Goal: Complete application form

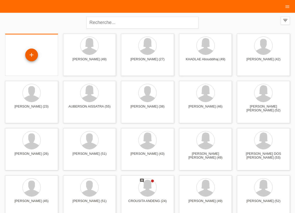
click at [31, 54] on div "+" at bounding box center [31, 54] width 13 height 13
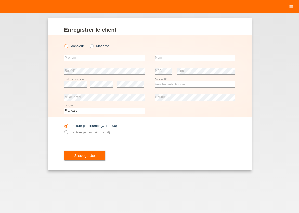
click at [63, 43] on icon at bounding box center [63, 43] width 0 height 0
click at [66, 46] on input "Monsieur" at bounding box center [65, 45] width 3 height 3
radio input "true"
click at [70, 58] on input "text" at bounding box center [104, 58] width 80 height 6
type input "RODRIGUE SYLVAIN"
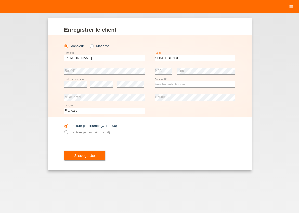
click at [179, 58] on input "SONE EBONUGE" at bounding box center [195, 58] width 80 height 6
type input "SONE EBONGUE"
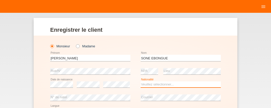
click at [141, 81] on select "Veuillez sélectionner... Suisse Allemagne Autriche Liechtenstein ------------ A…" at bounding box center [181, 84] width 80 height 6
select select "CM"
click at [0, 0] on option "Cameroun" at bounding box center [0, 0] width 0 height 0
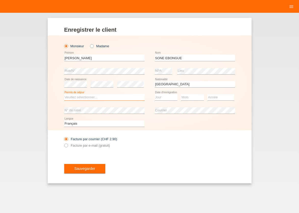
click at [64, 94] on select "Veuillez sélectionner... C B B - Statut de réfugié Autre" at bounding box center [104, 97] width 80 height 6
select select "B"
click at [0, 0] on option "B" at bounding box center [0, 0] width 0 height 0
click at [155, 94] on select "Jour 01 02 03 04 05 06 07 08 09 10 11" at bounding box center [166, 97] width 23 height 6
select select "18"
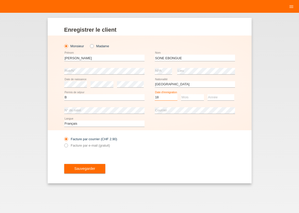
click at [0, 0] on option "18" at bounding box center [0, 0] width 0 height 0
select select "08"
select select "2018"
click at [63, 142] on icon at bounding box center [63, 142] width 0 height 0
click at [67, 145] on input "Facture par e-mail (gratuit)" at bounding box center [65, 146] width 3 height 6
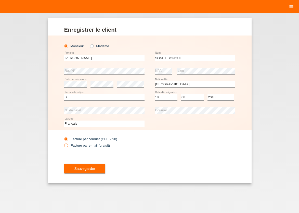
radio input "true"
click at [77, 166] on button "Sauvegarder" at bounding box center [84, 169] width 41 height 10
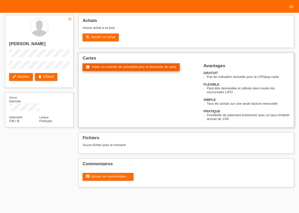
click at [114, 68] on span "Initier un contrôle de solvabilité pour la demande de carte" at bounding box center [134, 67] width 84 height 4
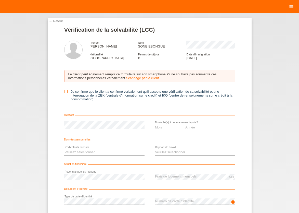
click at [64, 92] on icon at bounding box center [65, 90] width 3 height 3
click at [155, 124] on select "Mois 01 02 03 04 05 06 07 08 09 10" at bounding box center [168, 127] width 26 height 6
select select "02"
click at [0, 0] on option "02" at bounding box center [0, 0] width 0 height 0
click at [185, 124] on select "Année 2025 2024 2023 2022 2021 2020 2019 2018 2017 2016 2015 2014 2013 2012 201…" at bounding box center [202, 127] width 35 height 6
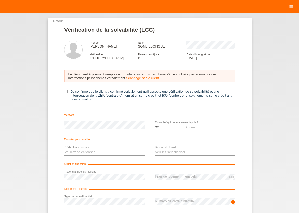
select select "2024"
click at [0, 0] on option "2024" at bounding box center [0, 0] width 0 height 0
click at [64, 149] on select "Veuillez sélectionner... 0 1 2 3 4 5 6 7 8 9" at bounding box center [104, 152] width 80 height 6
select select "1"
click at [0, 0] on option "1" at bounding box center [0, 0] width 0 height 0
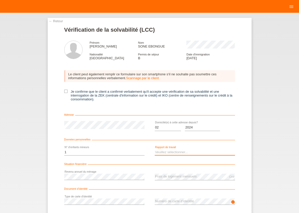
click at [155, 149] on select "Veuillez sélectionner... A durée indéterminée A durée déterminée Apprenti/étudi…" at bounding box center [195, 152] width 80 height 6
select select "UNLIMITED"
click at [0, 0] on option "A durée indéterminée" at bounding box center [0, 0] width 0 height 0
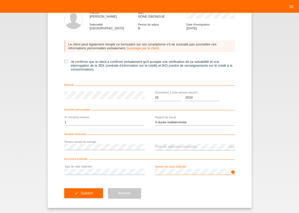
scroll to position [31, 0]
click at [77, 193] on button "check Suivant" at bounding box center [83, 193] width 39 height 10
click at [81, 193] on span "Suivant" at bounding box center [87, 193] width 12 height 4
click at [64, 60] on icon at bounding box center [65, 61] width 3 height 3
click at [64, 60] on input "Je confirme que le client a confirmé verbalement qu'il accepte une vérification…" at bounding box center [65, 61] width 3 height 3
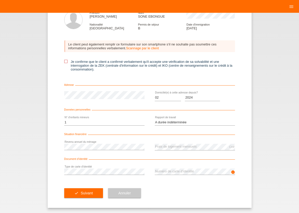
checkbox input "true"
click at [93, 193] on button "check Suivant" at bounding box center [83, 193] width 39 height 10
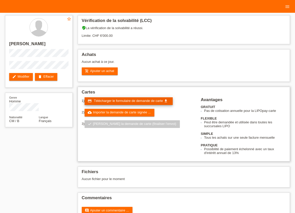
click at [123, 102] on span "Télécharger le formulaire de demande de carte" at bounding box center [128, 101] width 69 height 4
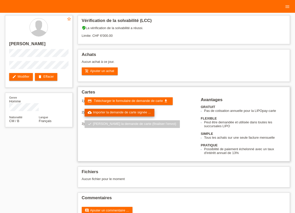
click at [129, 115] on link "cloud_upload Importer la demande de carte signée ..." at bounding box center [120, 113] width 70 height 8
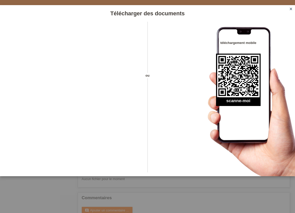
click at [292, 9] on icon "close" at bounding box center [291, 9] width 4 height 4
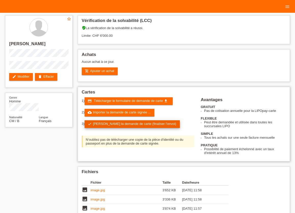
click at [125, 125] on link "check Soumettre la demande de carte (finaliser l’envoi)" at bounding box center [132, 124] width 95 height 8
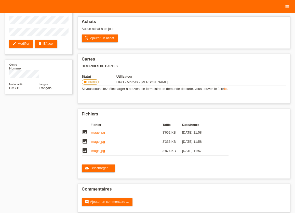
scroll to position [39, 0]
